Goal: Information Seeking & Learning: Check status

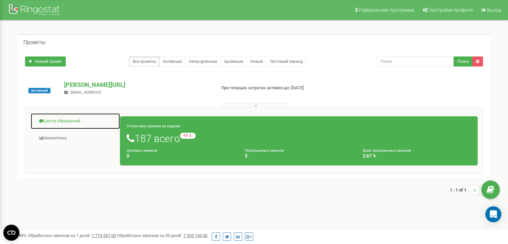
click at [56, 120] on link "Центр обращений" at bounding box center [75, 121] width 90 height 16
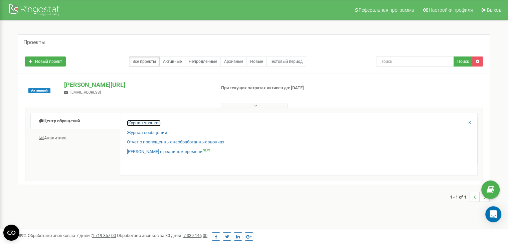
click at [149, 123] on link "Журнал звонков" at bounding box center [144, 123] width 34 height 6
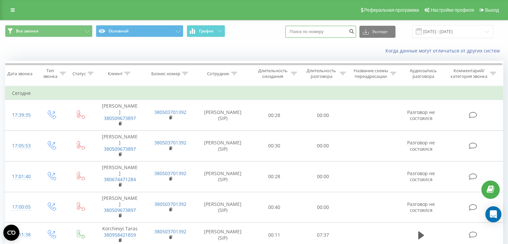
click at [324, 32] on input at bounding box center [320, 32] width 71 height 12
paste input "380675112444"
type input "380675112444"
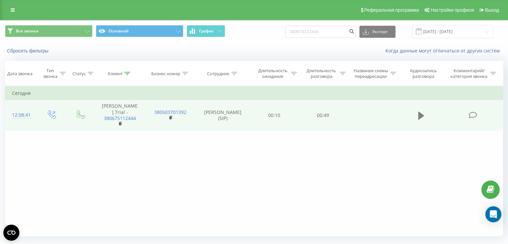
click at [419, 114] on icon at bounding box center [421, 116] width 6 height 8
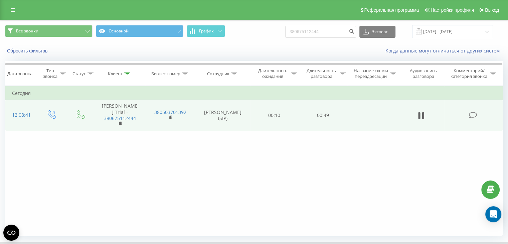
scroll to position [43, 0]
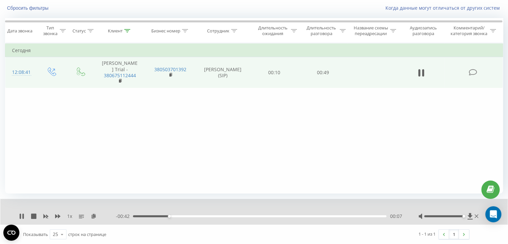
drag, startPoint x: 442, startPoint y: 215, endPoint x: 465, endPoint y: 215, distance: 22.7
click at [465, 215] on div at bounding box center [448, 216] width 61 height 7
click at [277, 216] on div "00:28" at bounding box center [259, 216] width 253 height 2
click at [136, 215] on div "00:40" at bounding box center [259, 216] width 253 height 2
click at [346, 218] on div "- 00:34 00:15 00:15" at bounding box center [259, 216] width 286 height 7
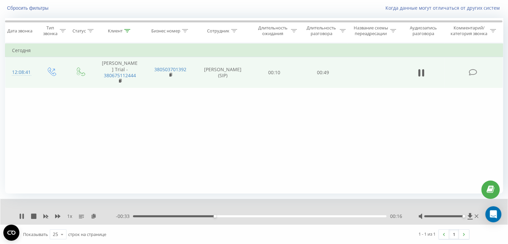
click at [346, 215] on div "00:16" at bounding box center [259, 216] width 253 height 2
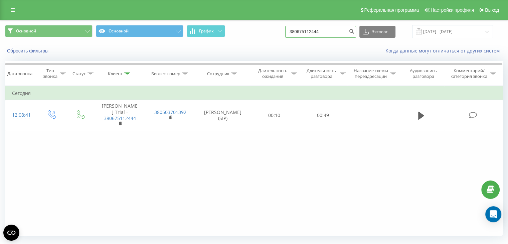
drag, startPoint x: 346, startPoint y: 32, endPoint x: 276, endPoint y: 24, distance: 69.9
click at [276, 24] on div "Основной Основной График 380675112444 Экспорт .csv .xls .xlsx 19.05.2025 - 19.0…" at bounding box center [253, 31] width 507 height 22
paste input "380962440841"
type input "380962440841"
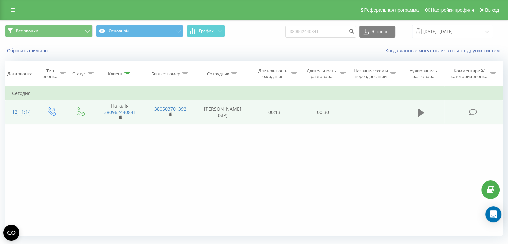
click at [420, 109] on icon at bounding box center [421, 112] width 6 height 9
